Goal: Transaction & Acquisition: Purchase product/service

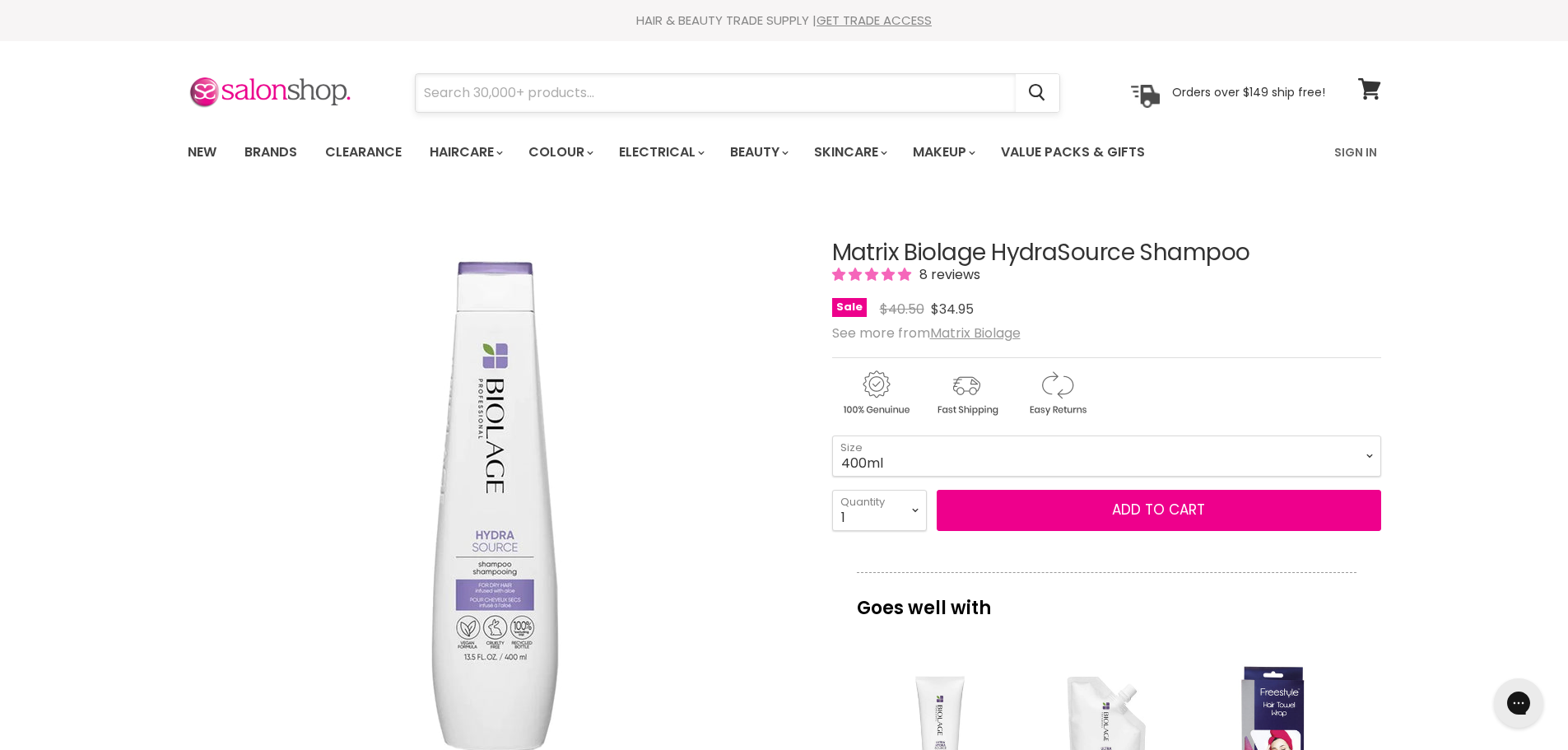
click at [538, 105] on input "Search" at bounding box center [716, 93] width 600 height 38
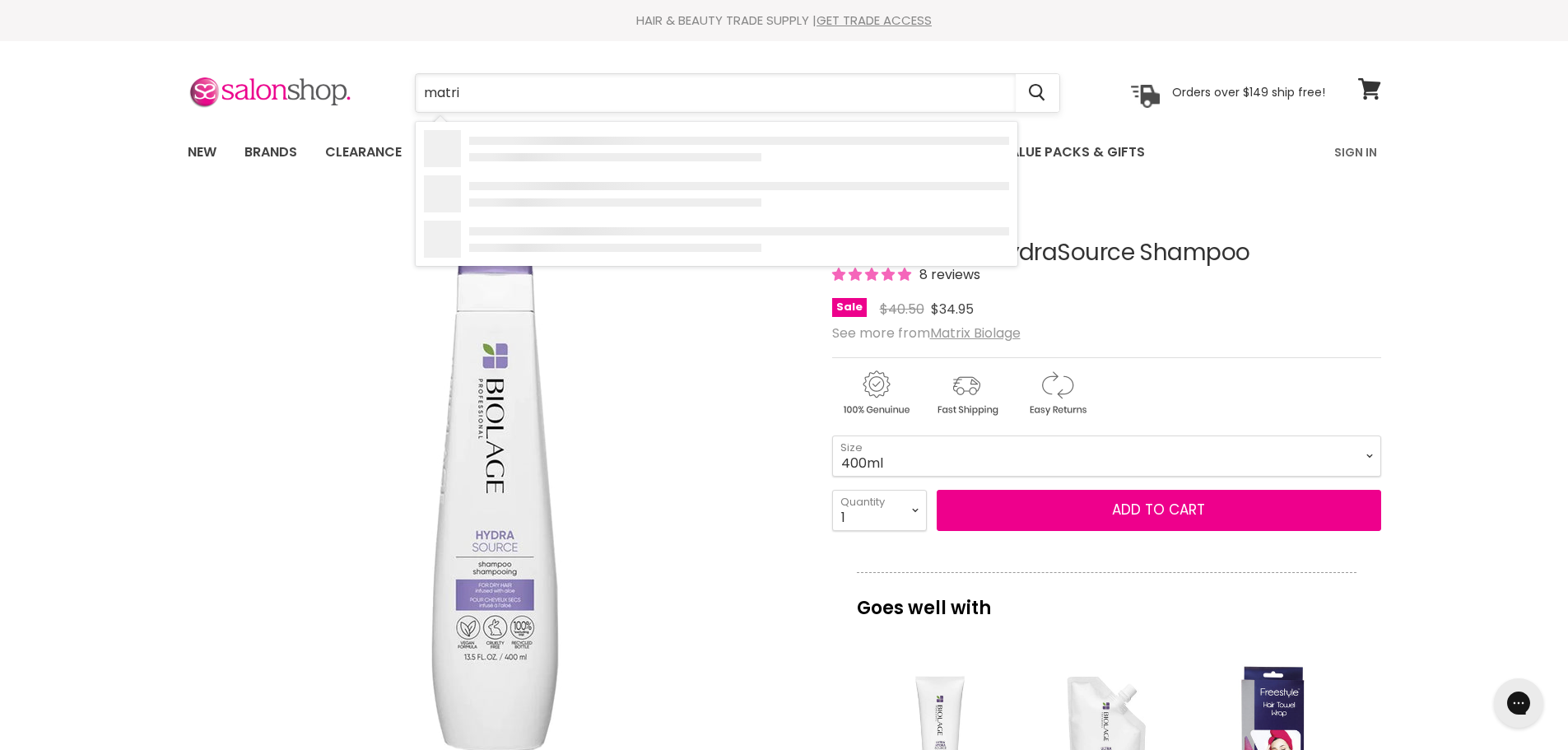
type input "matrix"
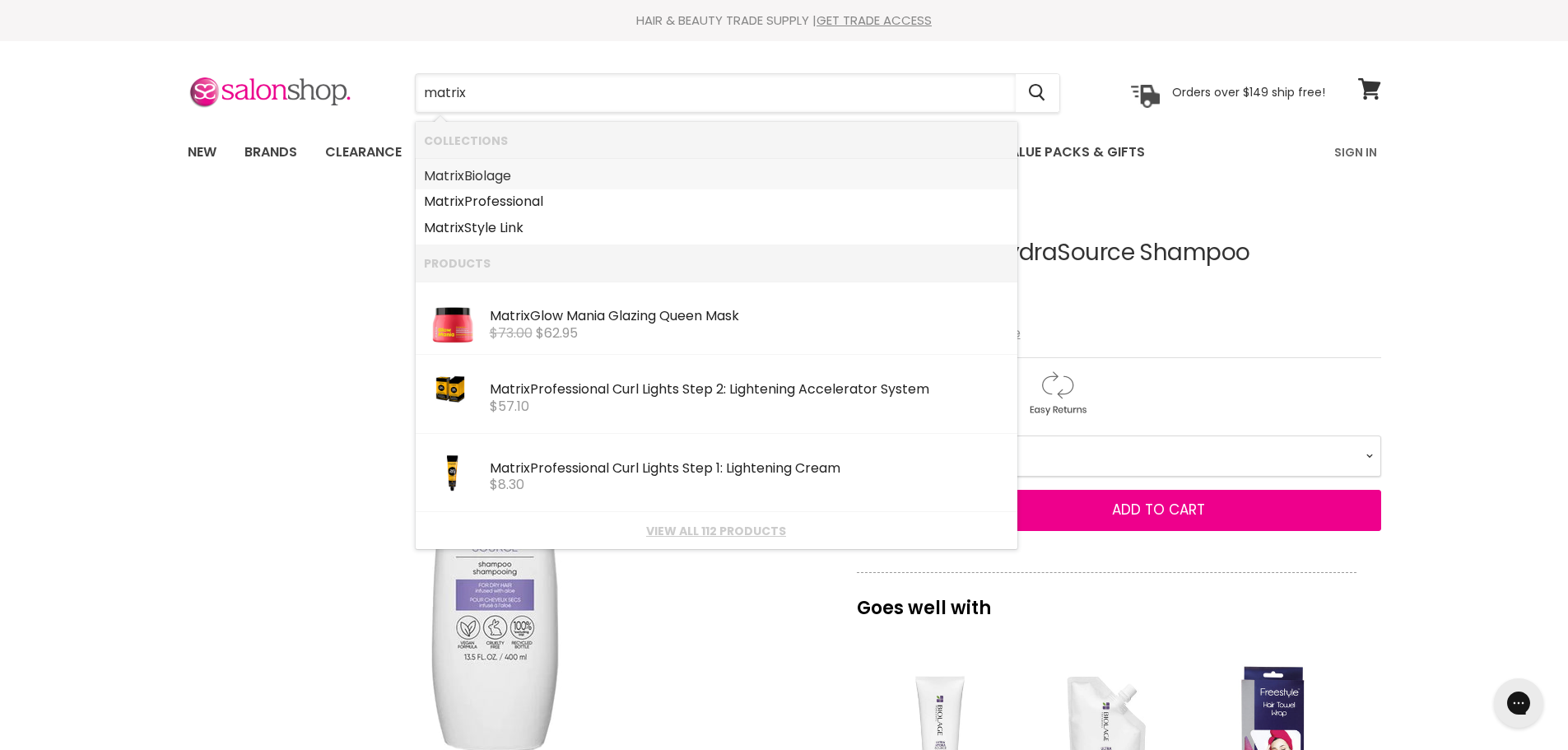
click at [488, 179] on link "Matrix Biolage" at bounding box center [716, 176] width 586 height 27
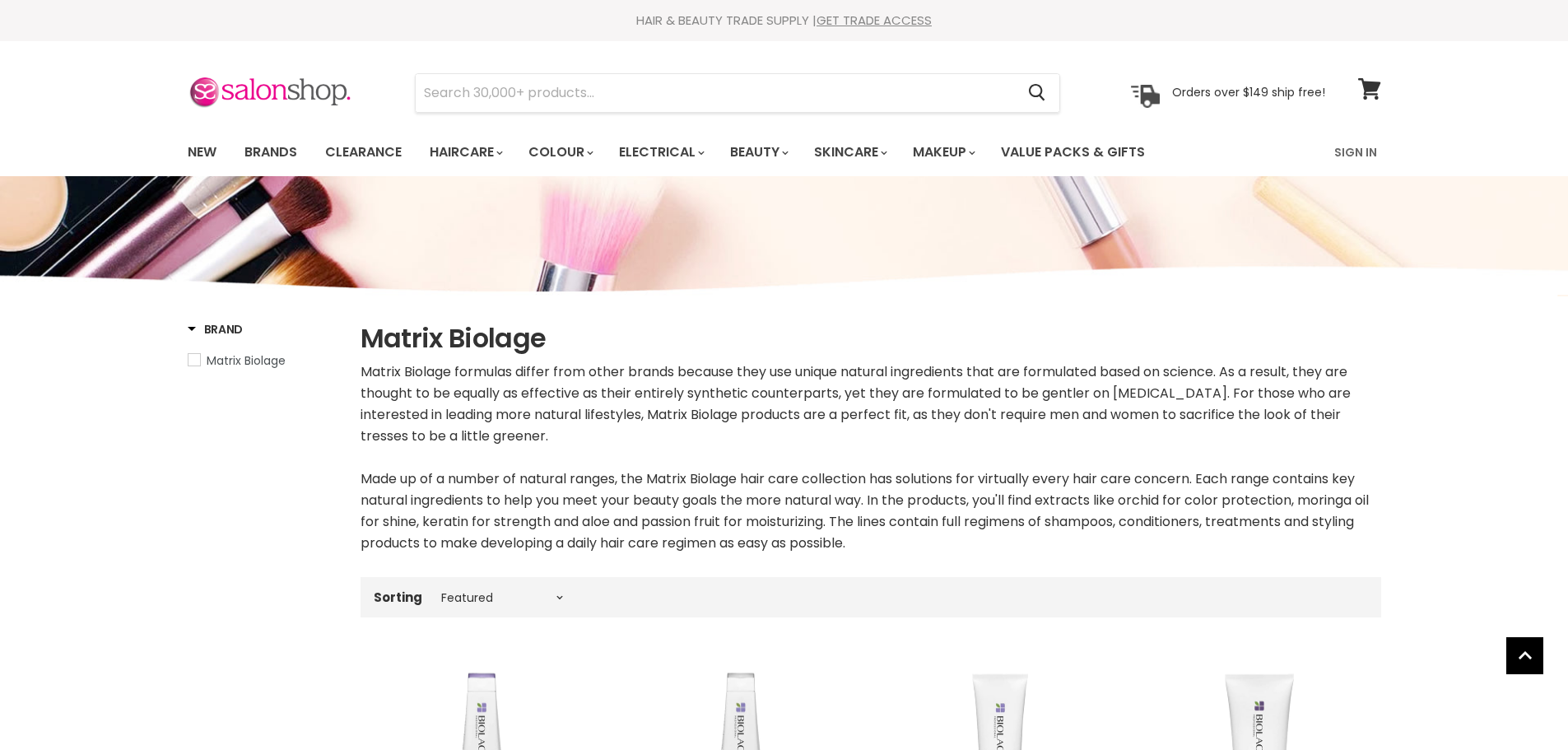
select select "manual"
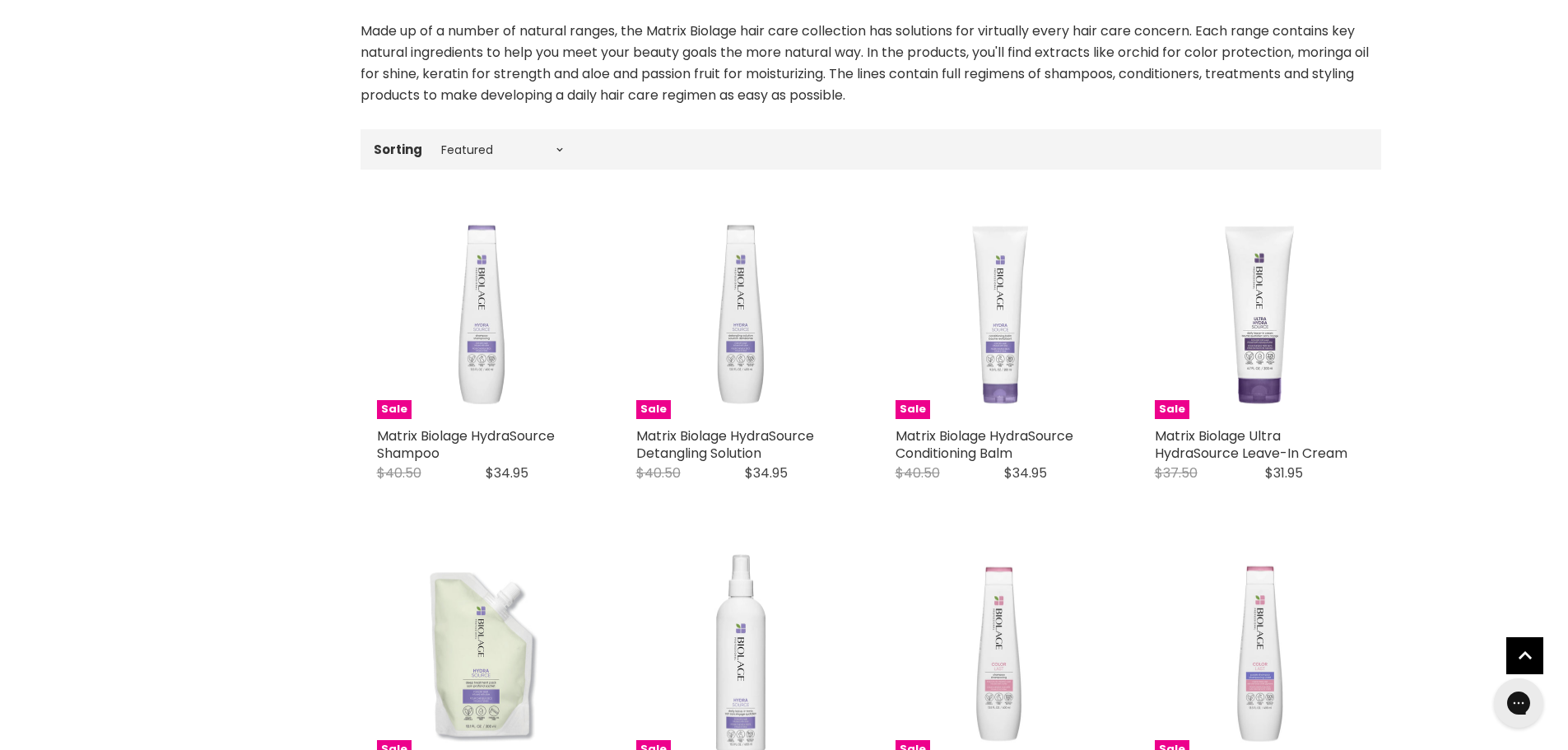
scroll to position [494, 0]
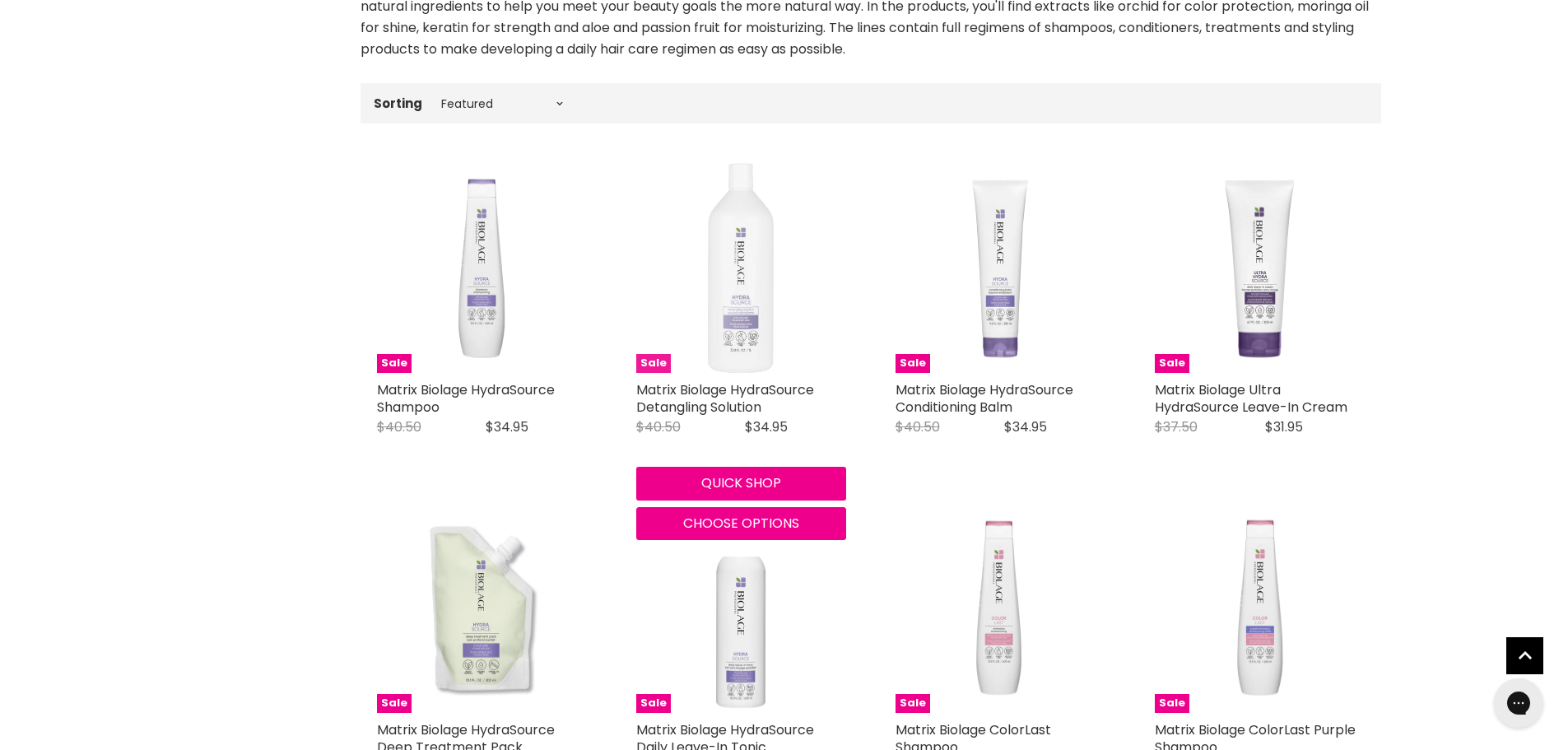
click at [755, 334] on img "Main content" at bounding box center [741, 268] width 65 height 210
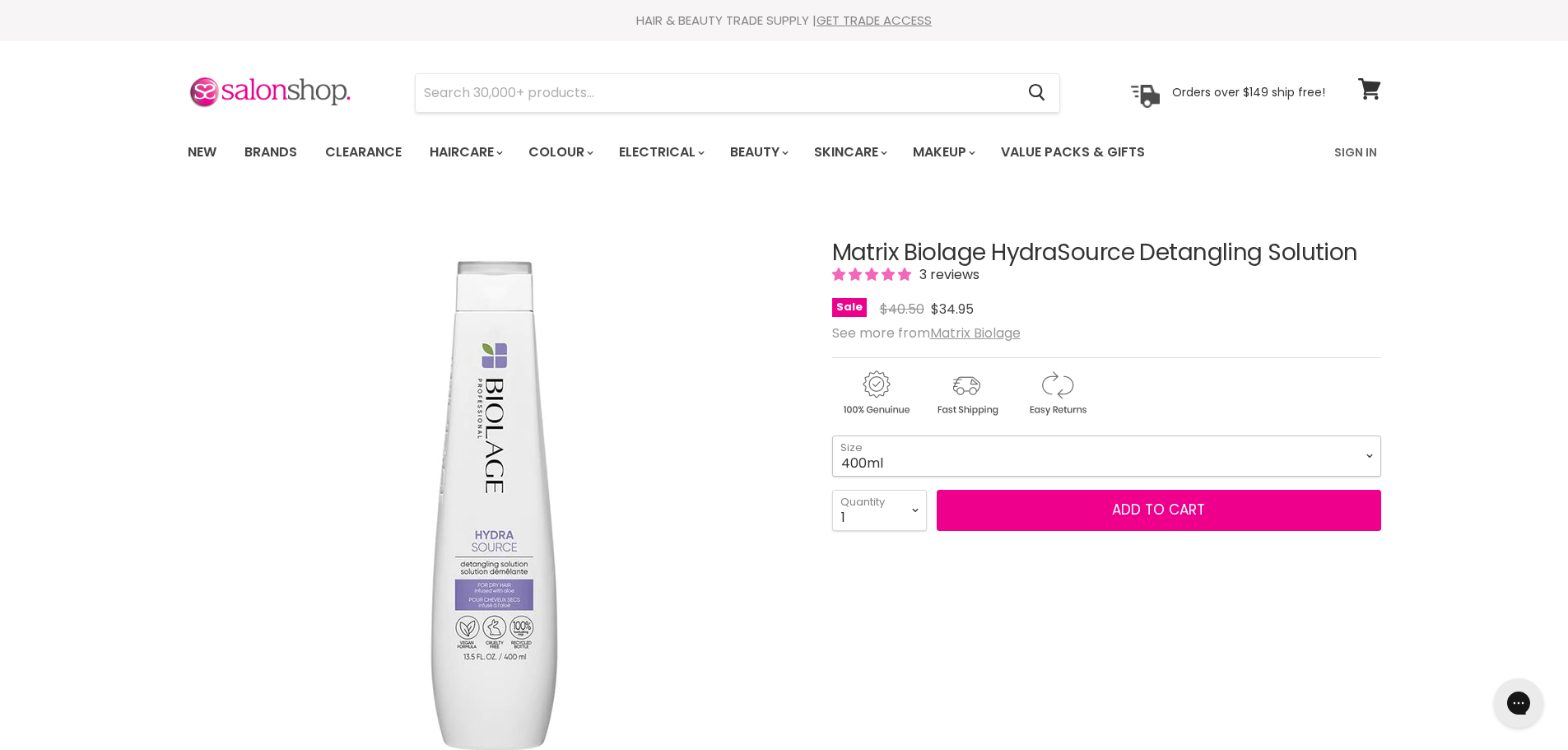
click at [1372, 452] on select "400ml 1 Litre" at bounding box center [1106, 456] width 549 height 41
click at [832, 436] on select "400ml 1 Litre" at bounding box center [1106, 456] width 549 height 41
select select "1 Litre"
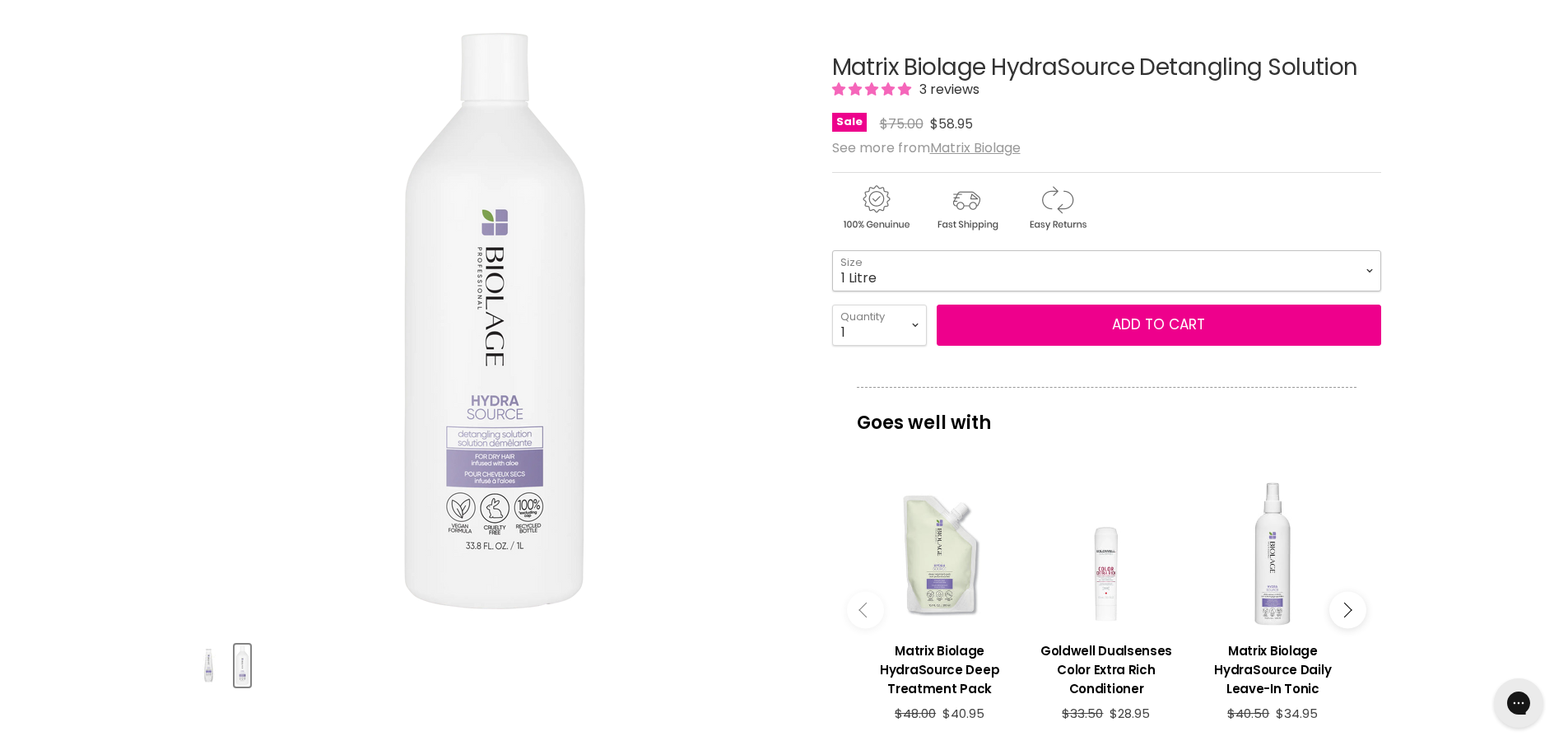
scroll to position [164, 0]
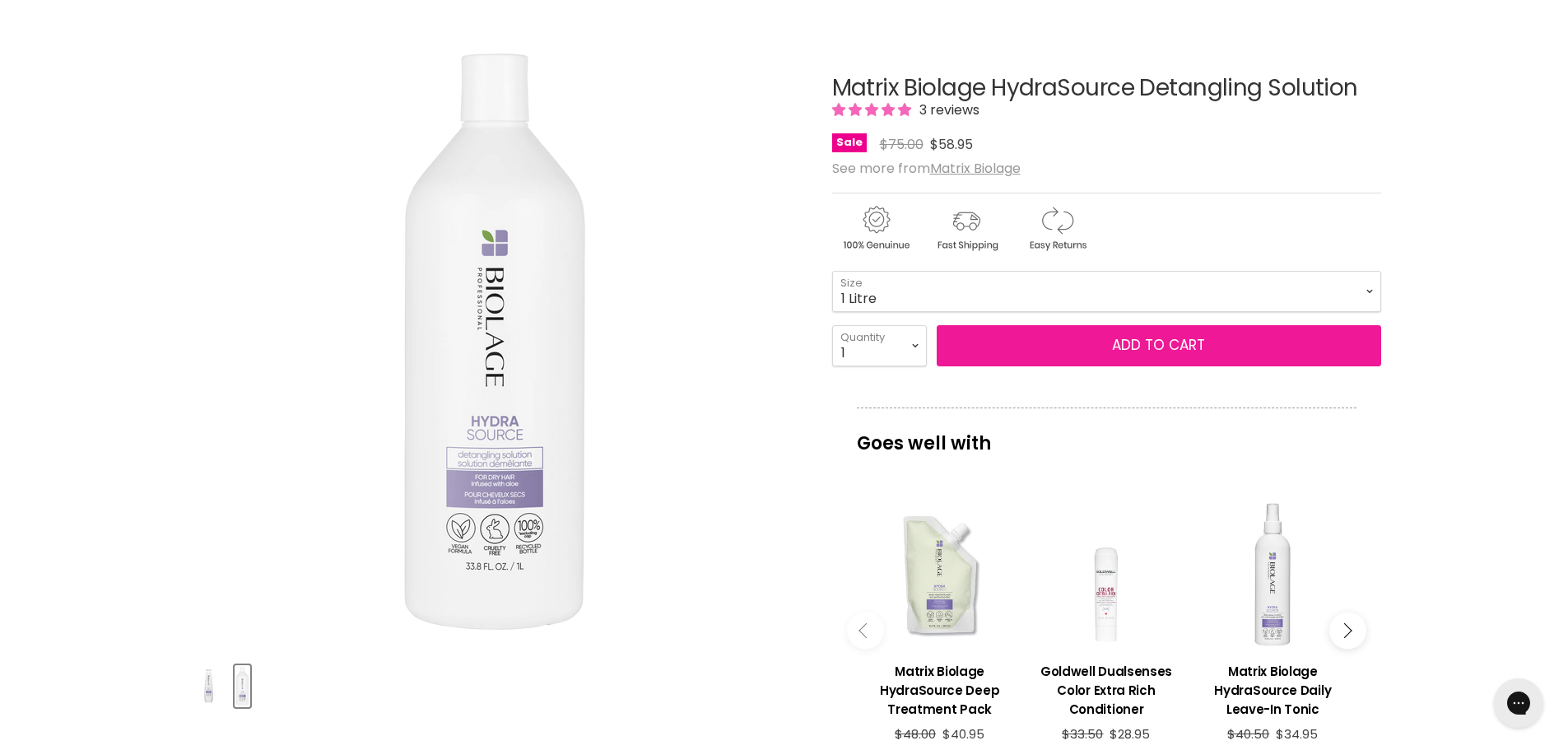
click at [1148, 344] on button "Add to cart" at bounding box center [1159, 346] width 444 height 41
click at [1149, 342] on button "Add to cart" at bounding box center [1159, 346] width 444 height 41
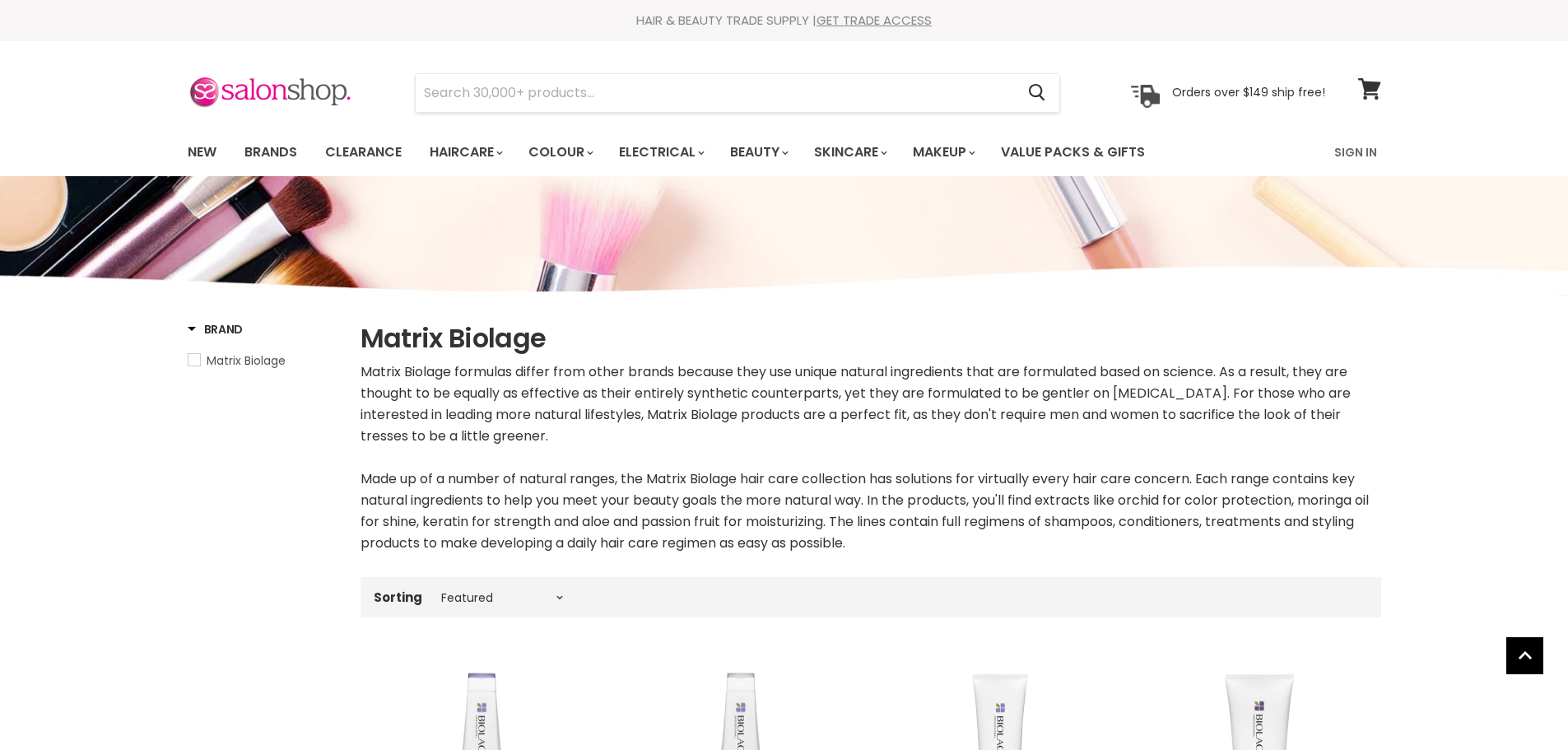
select select "manual"
click at [1364, 87] on icon at bounding box center [1369, 89] width 22 height 22
select select "manual"
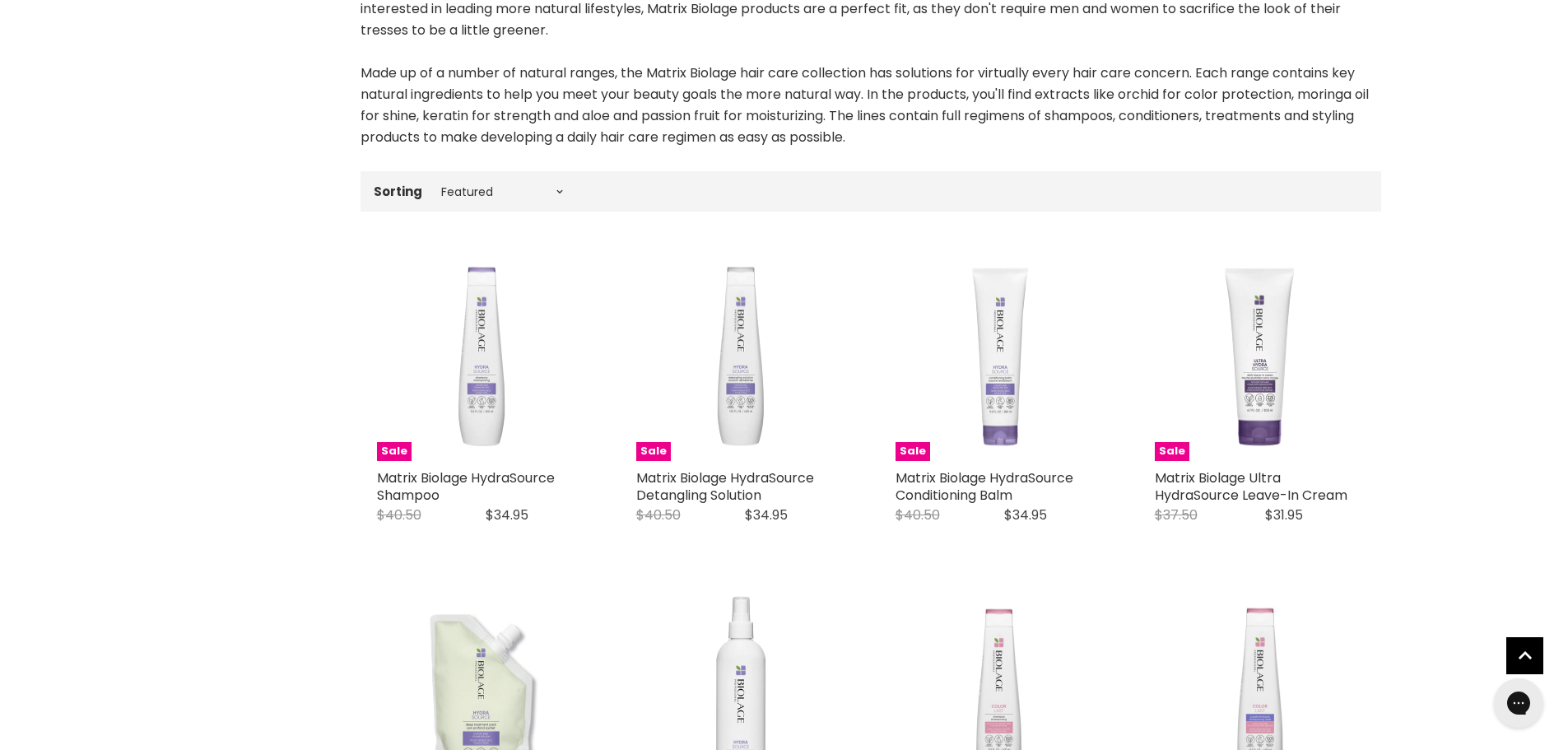
scroll to position [412, 0]
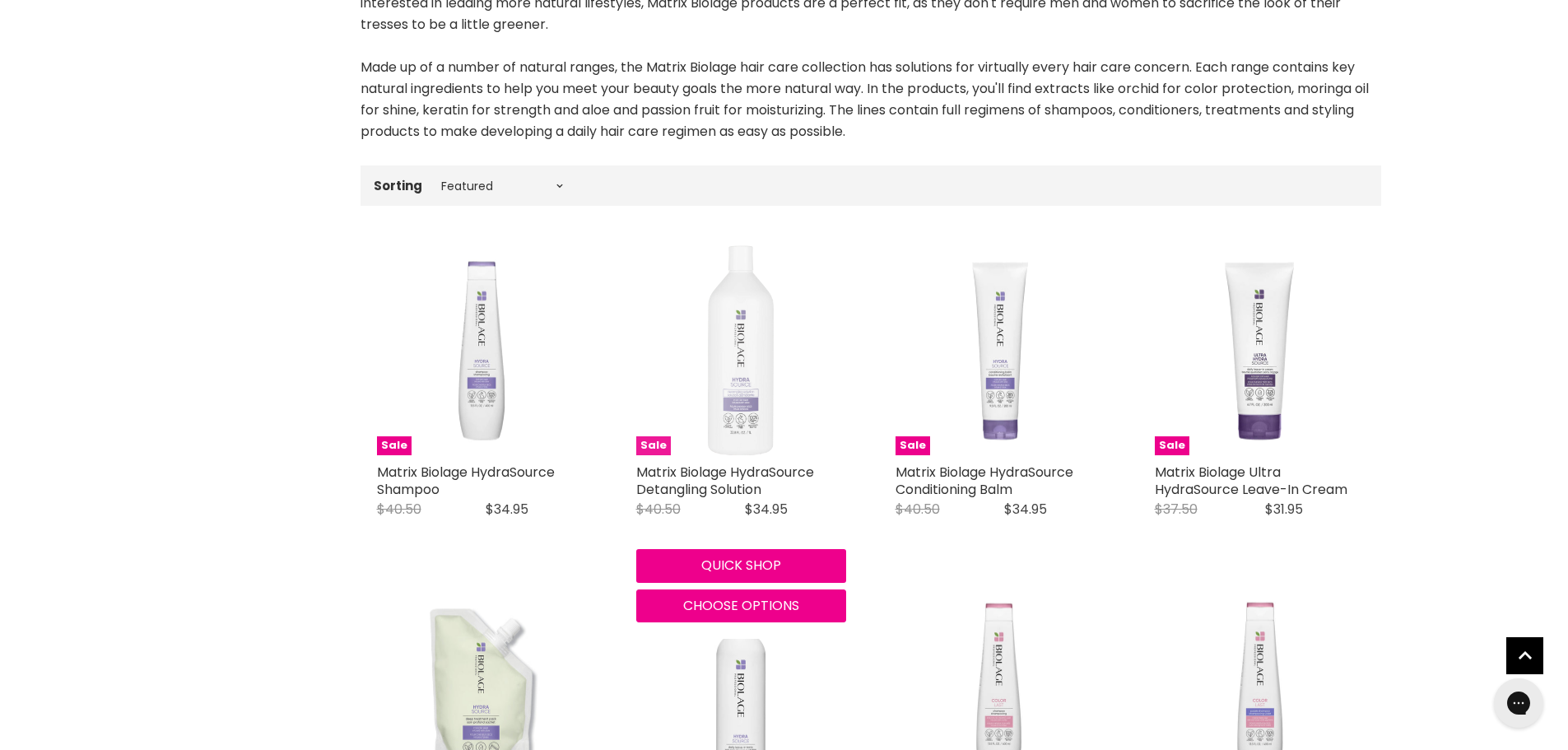
click at [734, 400] on img "Main content" at bounding box center [741, 350] width 65 height 210
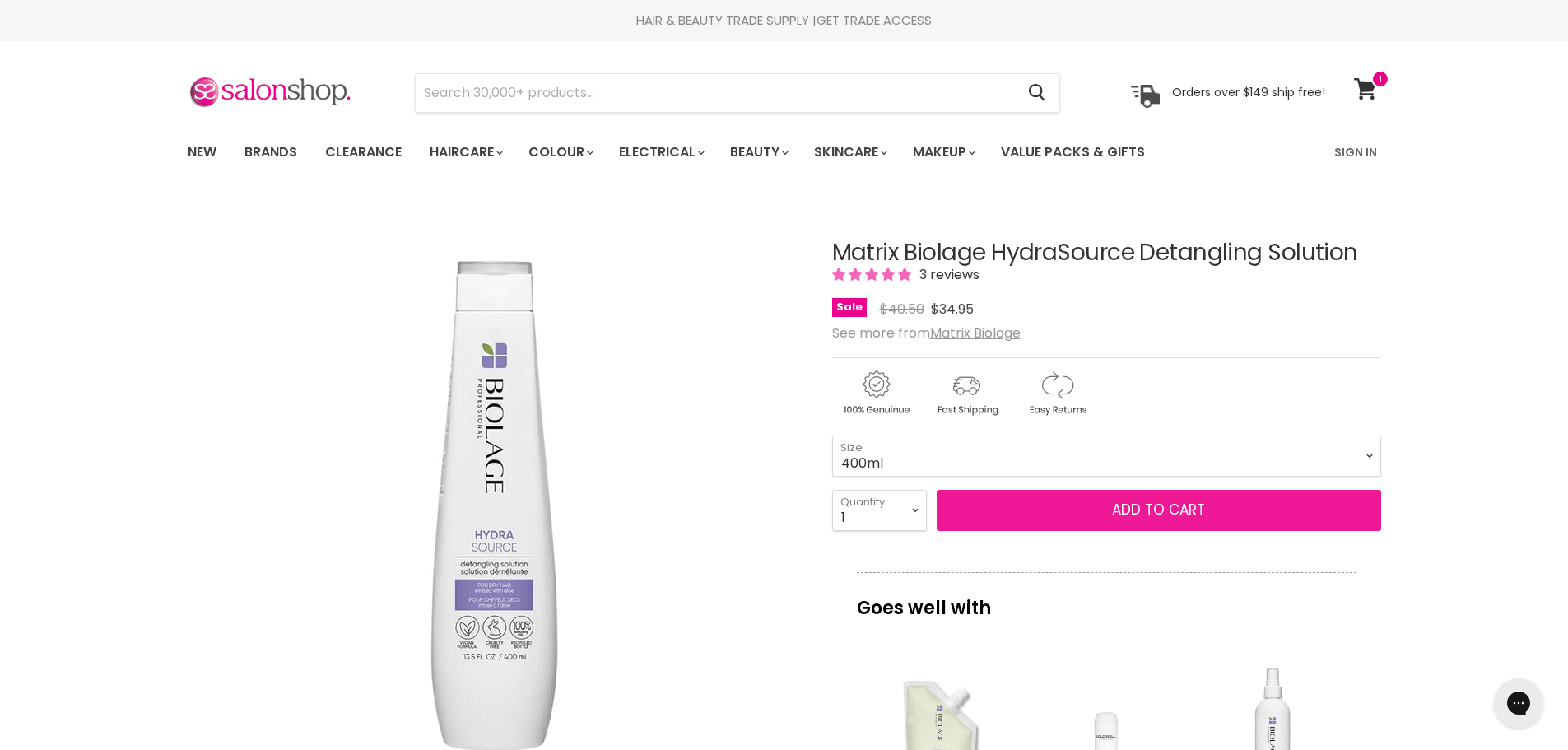
click at [1156, 511] on span "Add to cart" at bounding box center [1158, 509] width 93 height 20
click at [1160, 508] on span "Add to cart" at bounding box center [1158, 509] width 93 height 20
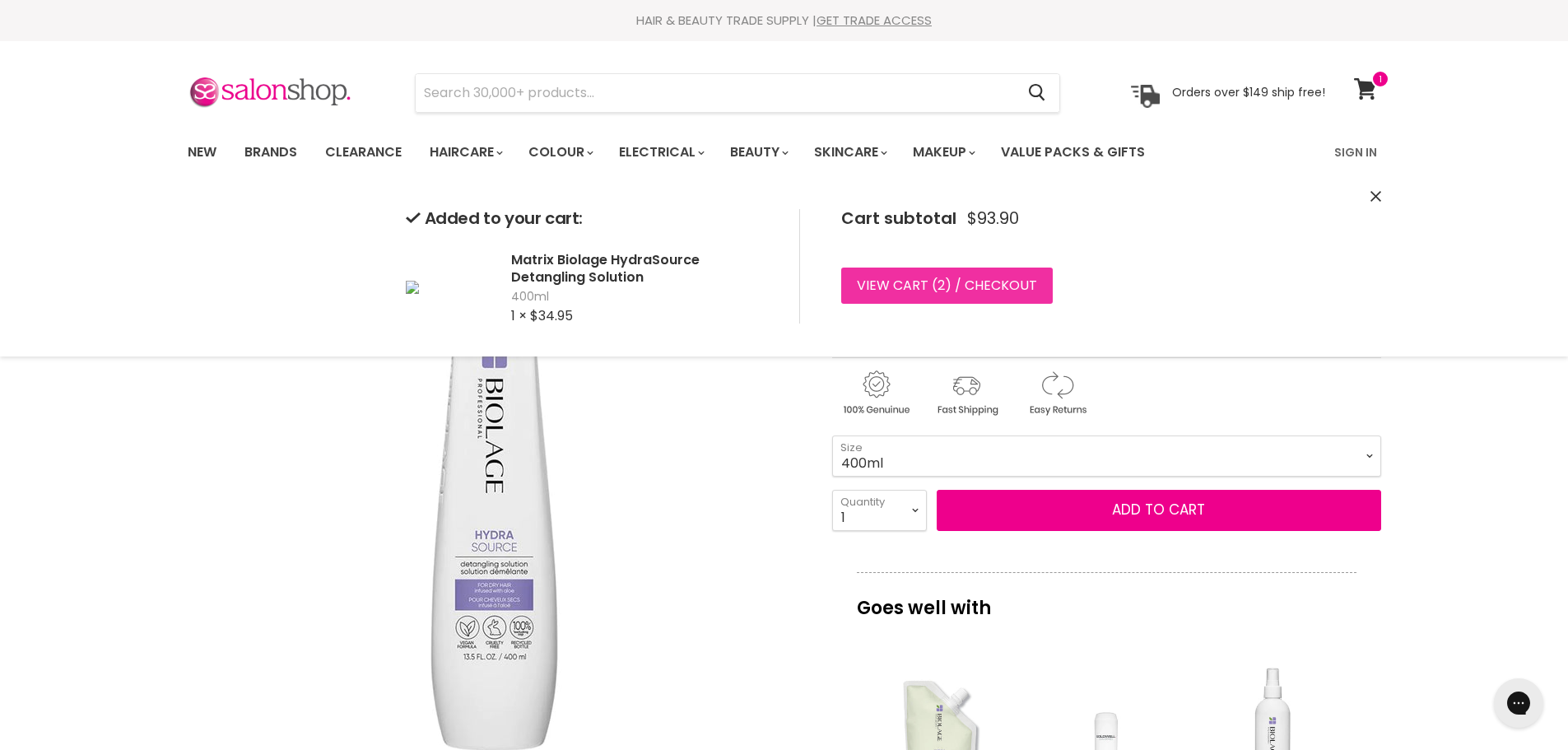
click at [948, 284] on link "View cart ( 2 ) / Checkout" at bounding box center [947, 286] width 212 height 36
